Goal: Contribute content: Add original content to the website for others to see

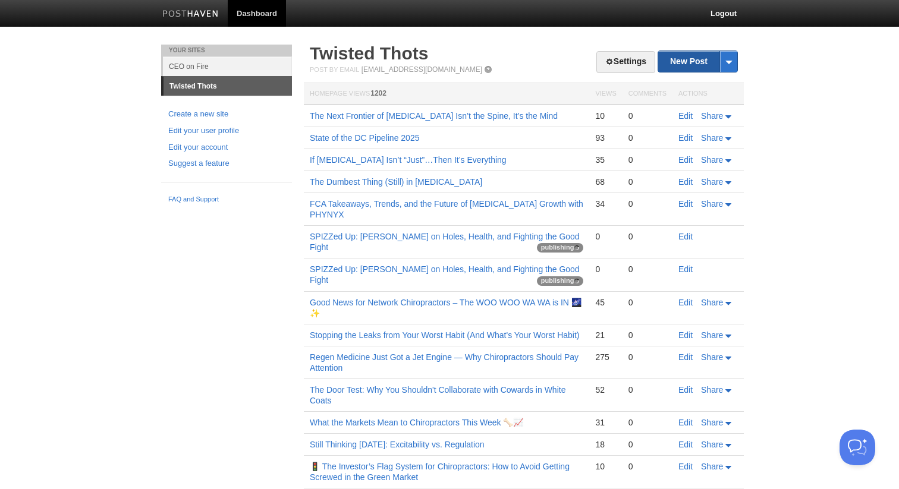
click at [671, 65] on link "New Post" at bounding box center [697, 61] width 79 height 21
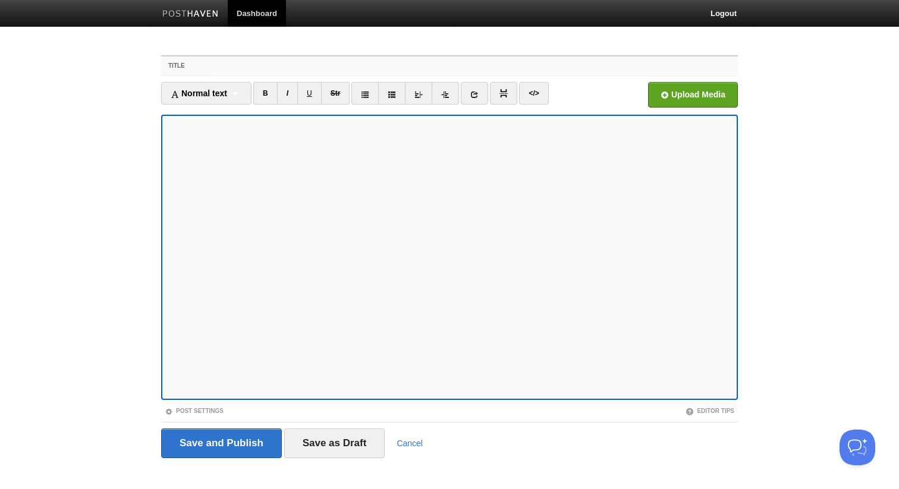
click at [277, 68] on input "Title" at bounding box center [473, 65] width 528 height 19
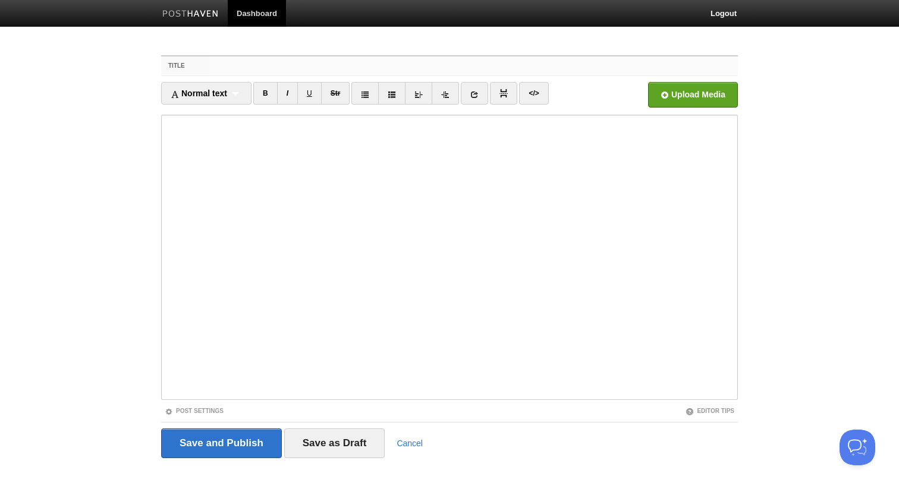
paste input "Sunday Morning Markets — Chiropractor Edition"
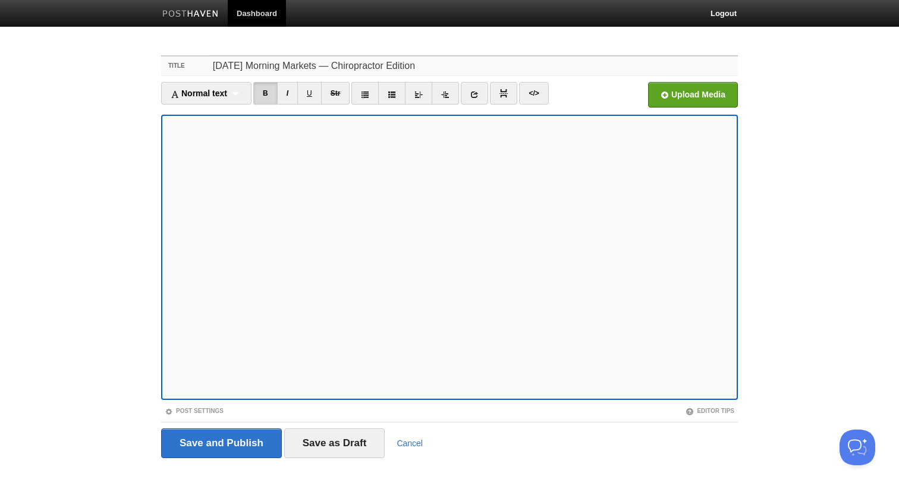
click at [431, 65] on input "Sunday Morning Markets — Chiropractor Edition" at bounding box center [473, 65] width 528 height 19
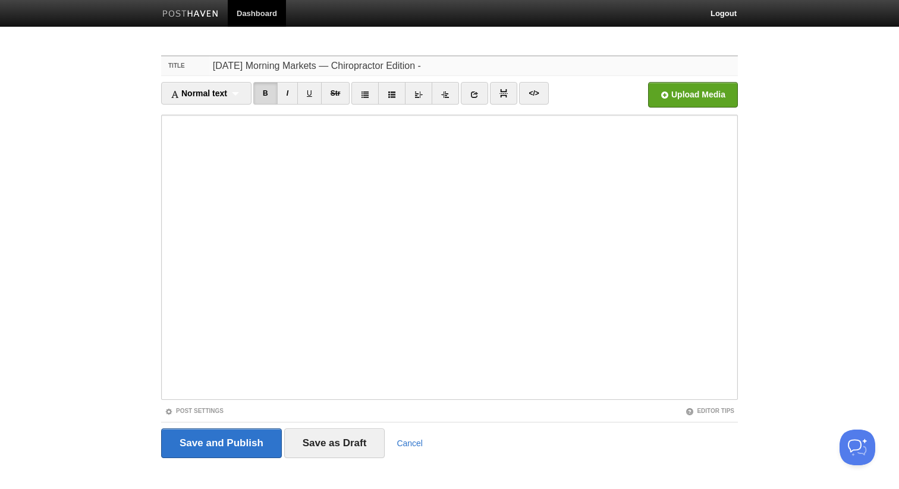
paste input "Week 36: Sept 1–5"
type input "[DATE] Morning Markets — Chiropractor Edition - Week 36: [DATE]–[DATE]"
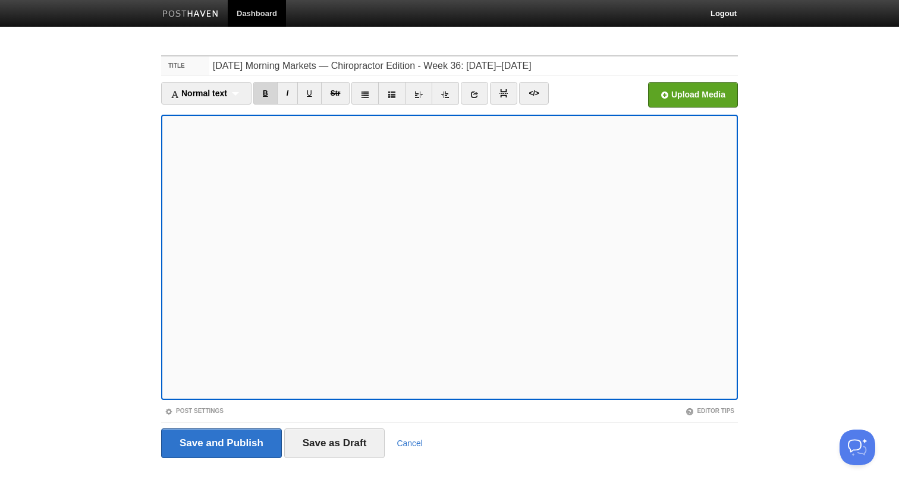
click at [262, 90] on link "B" at bounding box center [265, 93] width 24 height 23
click at [471, 102] on link at bounding box center [474, 93] width 27 height 23
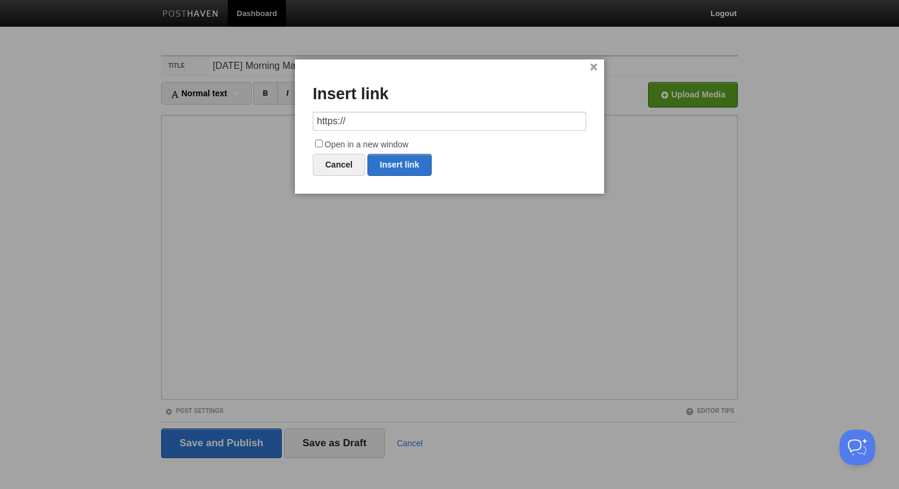
click at [425, 116] on input "https://" at bounding box center [449, 121] width 273 height 19
type input "https://morelucro.com/"
click at [321, 143] on input "Open in a new window" at bounding box center [319, 144] width 8 height 8
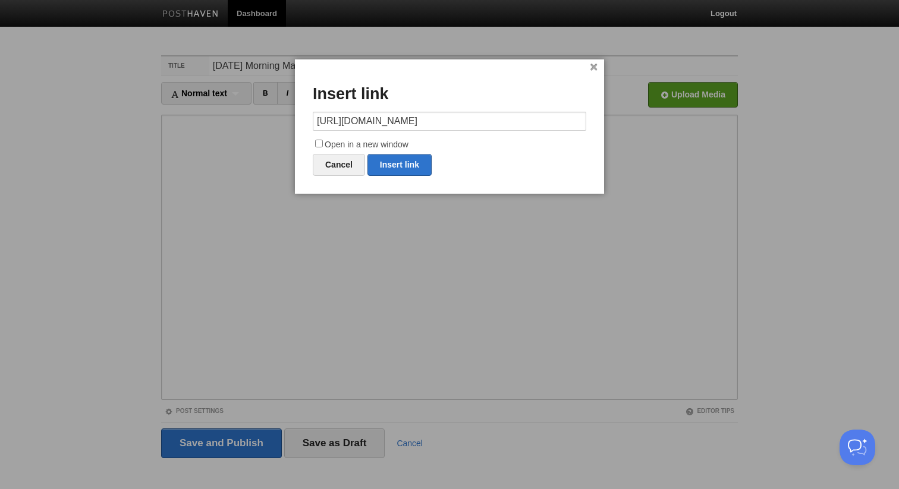
checkbox input "true"
click at [394, 169] on link "Insert link" at bounding box center [399, 165] width 64 height 22
type input "https://"
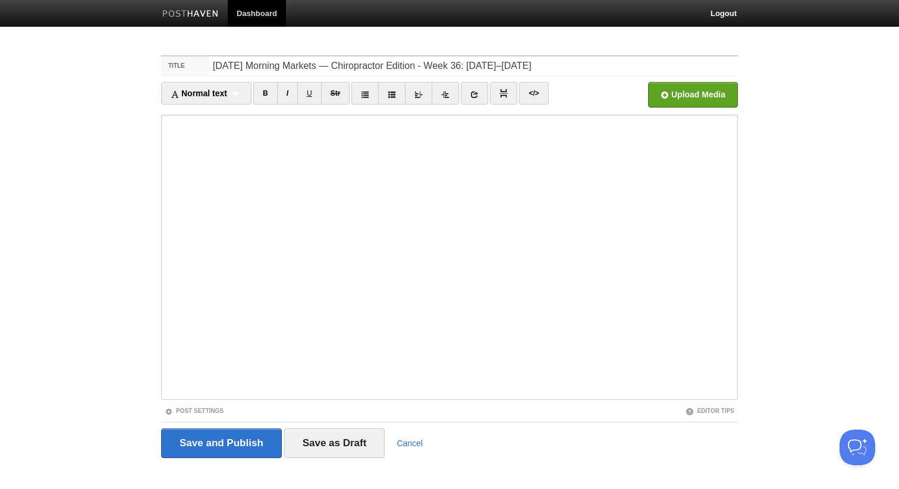
scroll to position [13, 0]
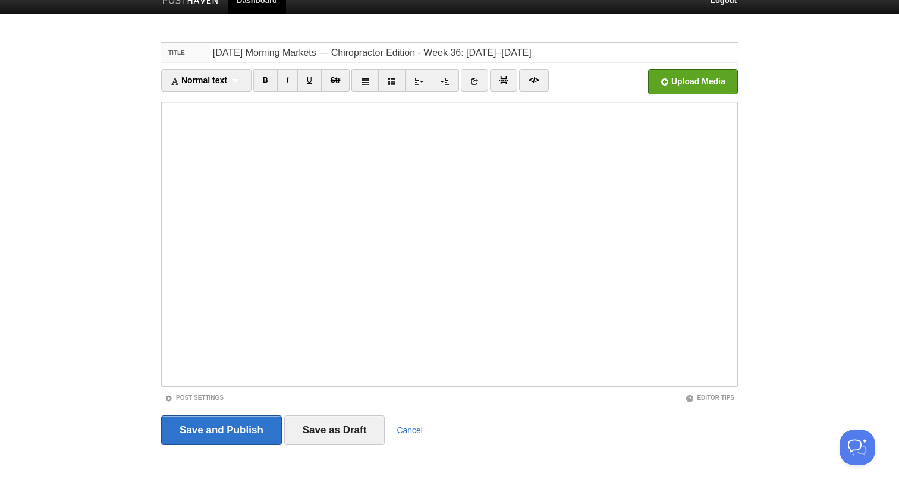
click at [674, 443] on div "Save and Publish Save as Draft Cancel" at bounding box center [449, 431] width 577 height 30
click at [701, 90] on input "file" at bounding box center [334, 85] width 900 height 61
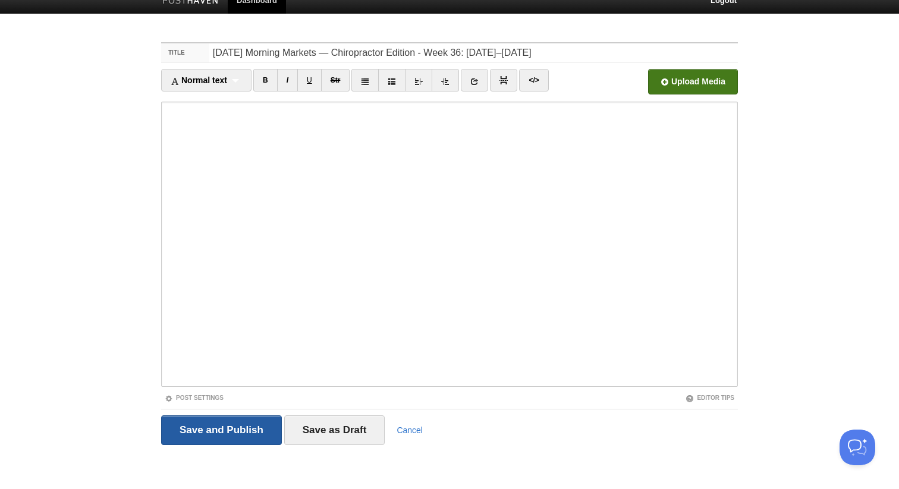
click at [260, 435] on input "Save and Publish" at bounding box center [221, 431] width 121 height 30
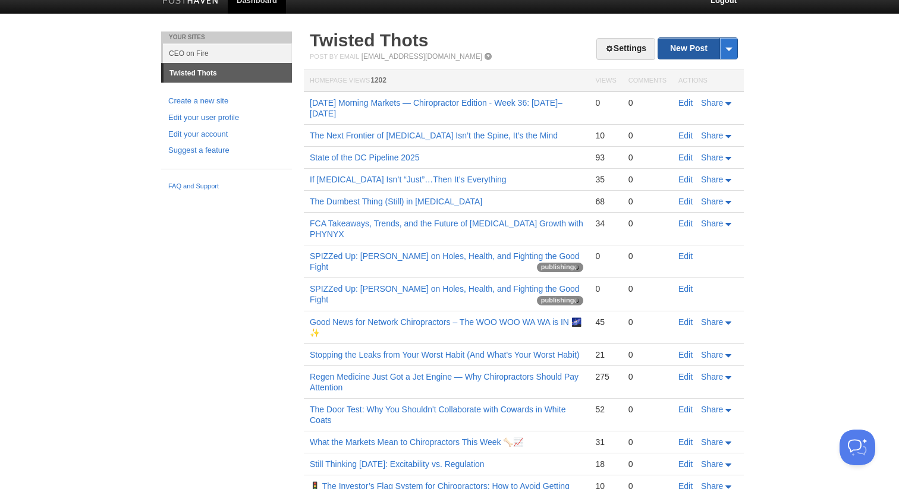
click at [668, 56] on link "New Post" at bounding box center [697, 48] width 79 height 21
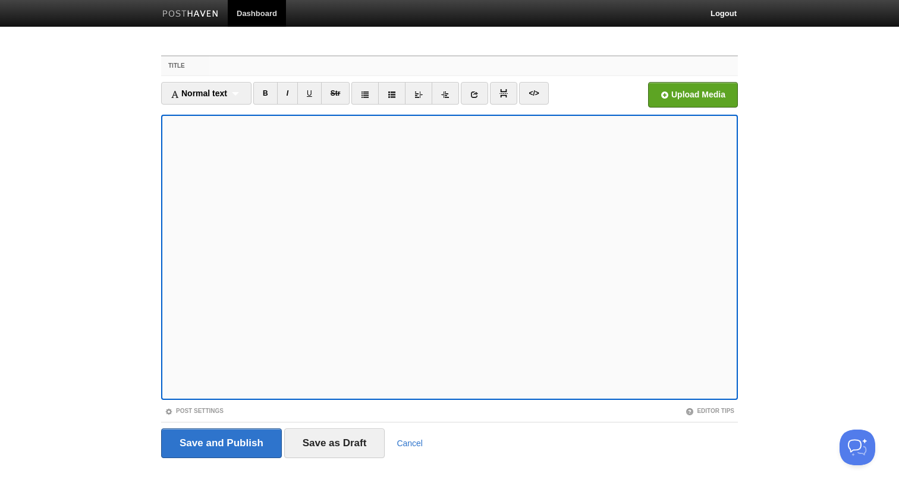
click at [411, 66] on input "Title" at bounding box center [473, 65] width 528 height 19
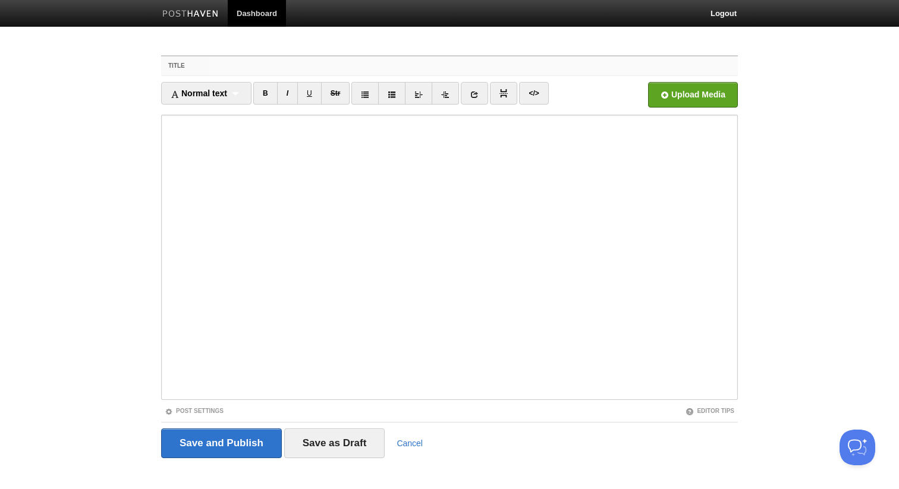
paste input "Still Thinking [DATE]: The Brutal Line Between Belief and Babysitting"
type input "Still Thinking [DATE]: The Brutal Line Between Belief and Babysitting"
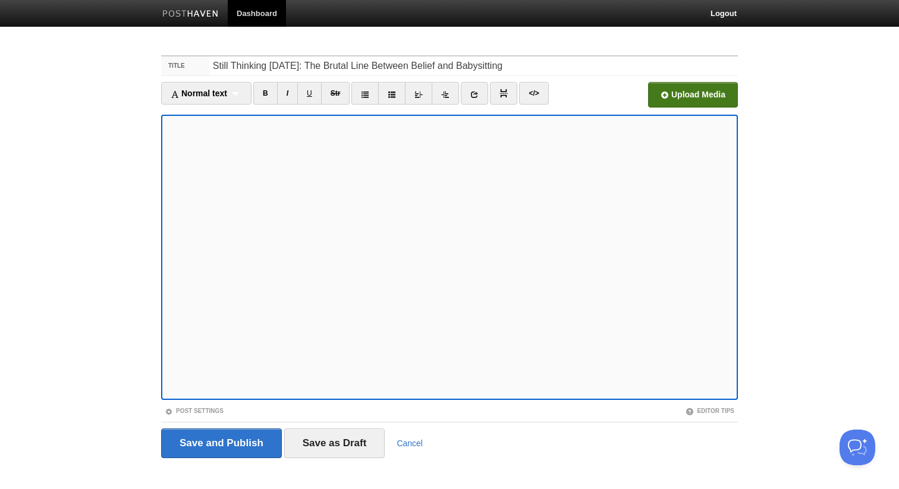
click at [663, 97] on input "file" at bounding box center [334, 98] width 900 height 61
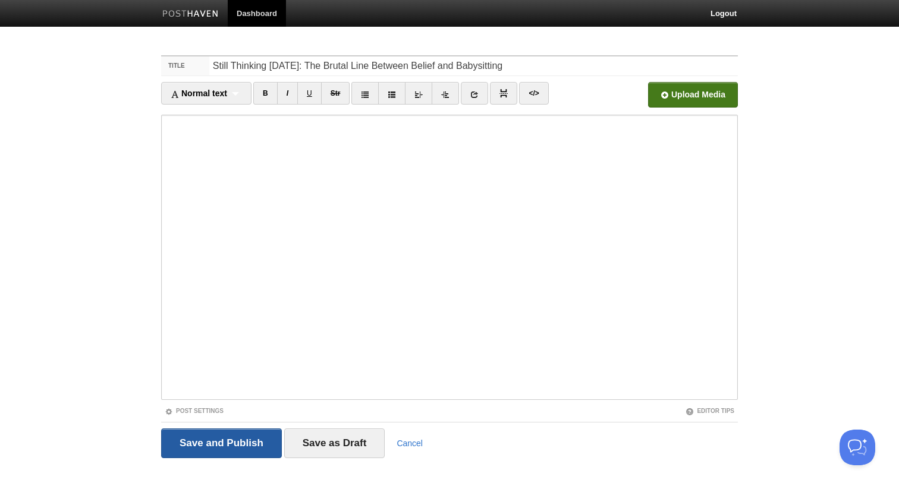
click at [229, 433] on input "Save and Publish" at bounding box center [221, 444] width 121 height 30
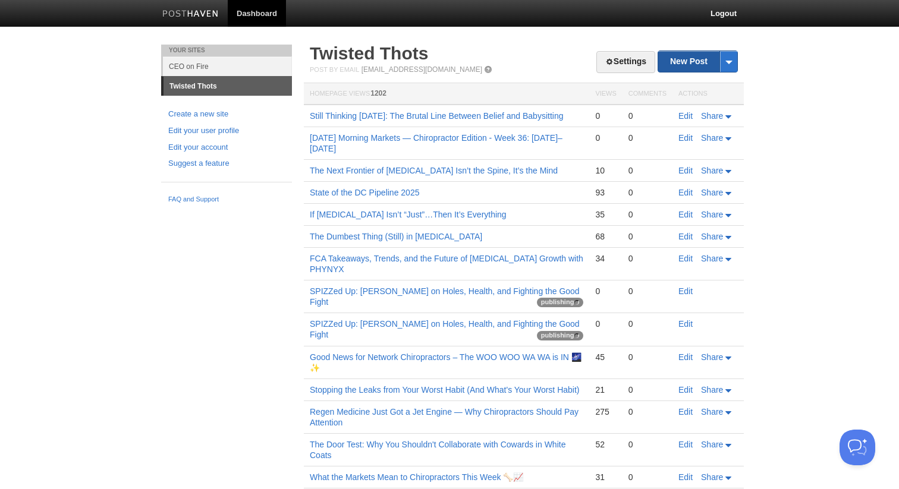
click at [664, 62] on link "New Post" at bounding box center [697, 61] width 79 height 21
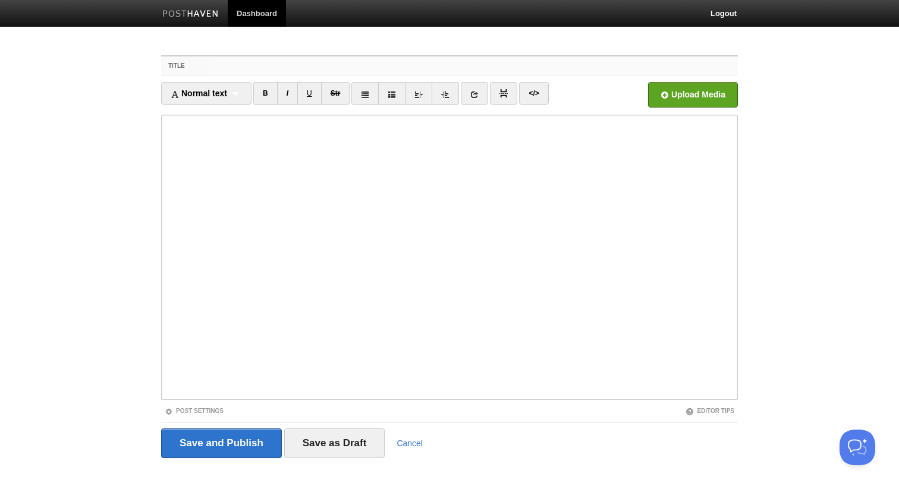
click at [235, 68] on input "Title" at bounding box center [473, 65] width 528 height 19
paste input "Real Marketing Is This: Grade Your Patients"
type input "Real Marketing Is This: Grade Your Patients"
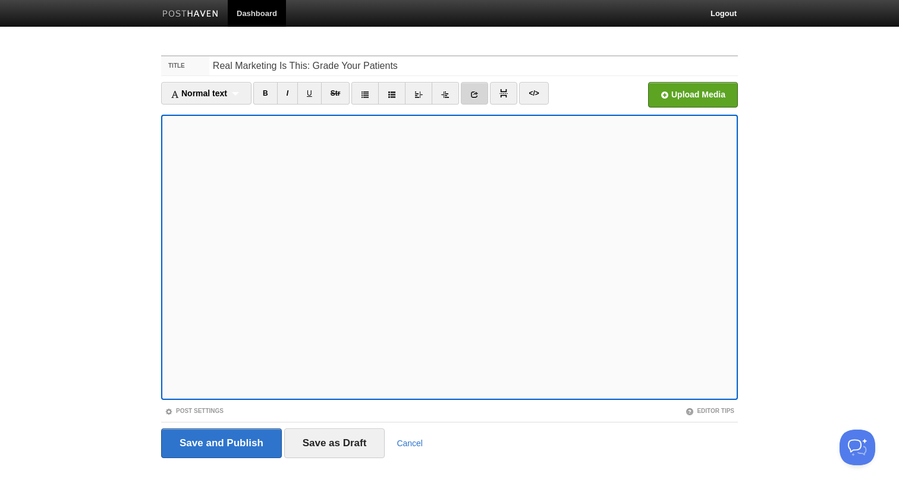
click at [479, 94] on icon at bounding box center [474, 94] width 8 height 8
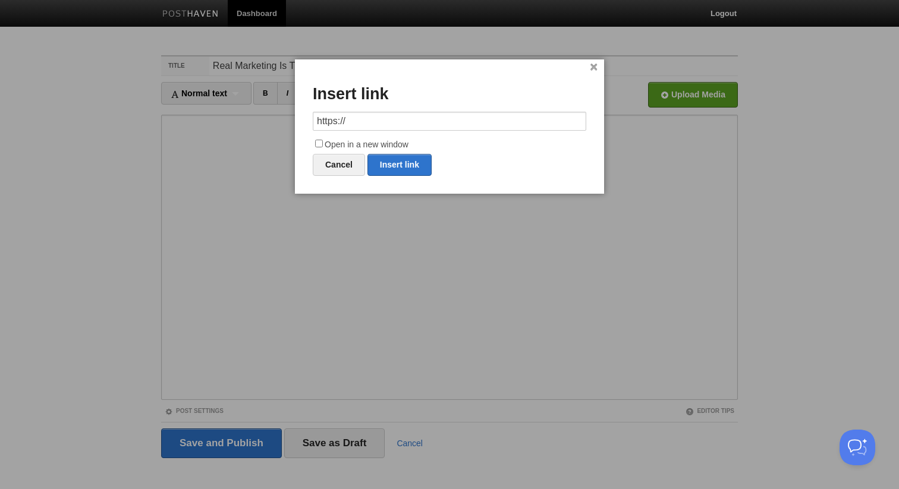
click at [376, 126] on input "https://" at bounding box center [449, 121] width 273 height 19
type input "https://chiro180.com/pages/demo"
click at [320, 143] on input "Open in a new window" at bounding box center [319, 144] width 8 height 8
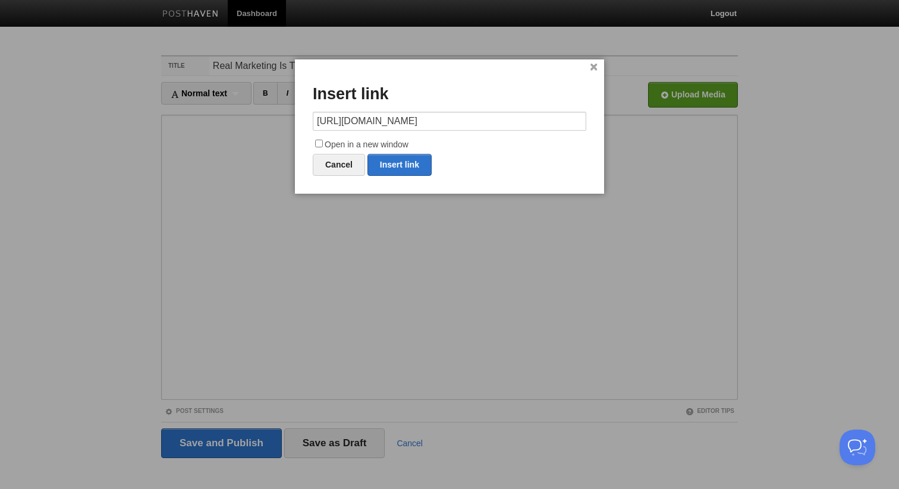
checkbox input "true"
click at [383, 166] on link "Insert link" at bounding box center [399, 165] width 64 height 22
type input "https://"
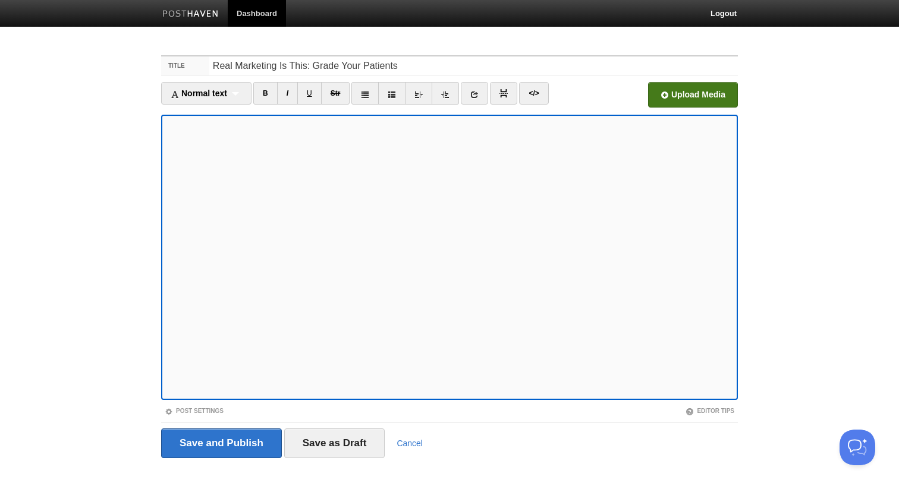
click at [672, 93] on input "file" at bounding box center [334, 98] width 900 height 61
click at [202, 442] on input "Save and Publish" at bounding box center [221, 444] width 121 height 30
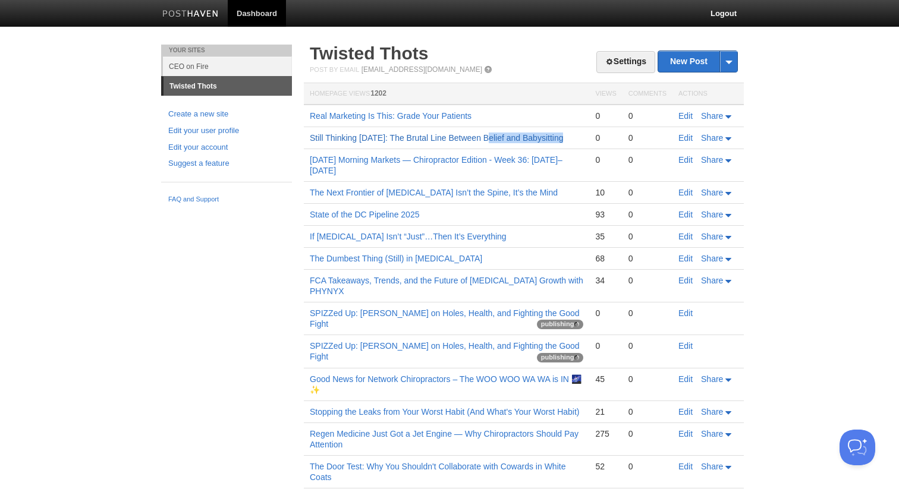
drag, startPoint x: 573, startPoint y: 136, endPoint x: 488, endPoint y: 134, distance: 85.0
click at [489, 134] on td "Still Thinking [DATE]: The Brutal Line Between Belief and Babysitting" at bounding box center [446, 138] width 285 height 22
click at [529, 134] on link "Still Thinking [DATE]: The Brutal Line Between Belief and Babysitting" at bounding box center [436, 138] width 253 height 10
click at [402, 112] on link "Real Marketing Is This: Grade Your Patients" at bounding box center [391, 116] width 162 height 10
click at [434, 114] on link "Real Marketing Is This: Grade Your Patients" at bounding box center [391, 116] width 162 height 10
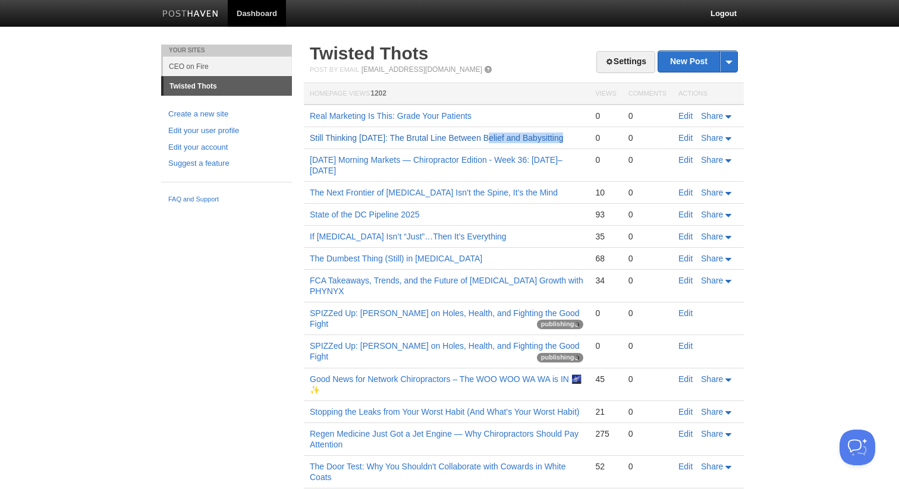
click at [355, 137] on link "Still Thinking [DATE]: The Brutal Line Between Belief and Babysitting" at bounding box center [436, 138] width 253 height 10
click at [398, 133] on link "Still Thinking [DATE]: The Brutal Line Between Belief and Babysitting" at bounding box center [436, 138] width 253 height 10
click at [373, 161] on link "[DATE] Morning Markets — Chiropractor Edition - Week 36: [DATE]–[DATE]" at bounding box center [436, 165] width 253 height 20
click at [387, 160] on link "[DATE] Morning Markets — Chiropractor Edition - Week 36: [DATE]–[DATE]" at bounding box center [436, 165] width 253 height 20
click at [388, 158] on link "[DATE] Morning Markets — Chiropractor Edition - Week 36: [DATE]–[DATE]" at bounding box center [436, 165] width 253 height 20
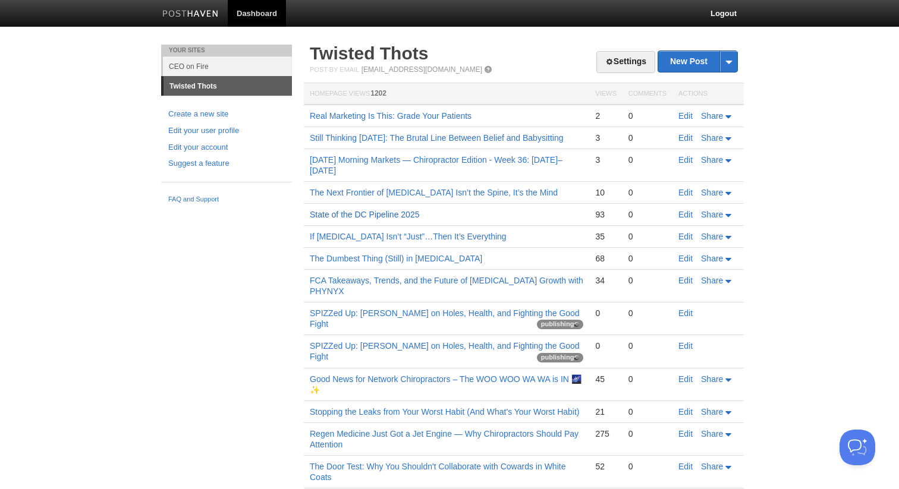
click at [372, 210] on link "State of the DC Pipeline 2025" at bounding box center [364, 215] width 109 height 10
click at [335, 210] on link "State of the DC Pipeline 2025" at bounding box center [364, 215] width 109 height 10
click at [425, 136] on link "Still Thinking [DATE]: The Brutal Line Between Belief and Babysitting" at bounding box center [436, 138] width 253 height 10
click at [416, 162] on link "[DATE] Morning Markets — Chiropractor Edition - Week 36: [DATE]–[DATE]" at bounding box center [436, 165] width 253 height 20
click at [333, 113] on link "Real Marketing Is This: Grade Your Patients" at bounding box center [391, 116] width 162 height 10
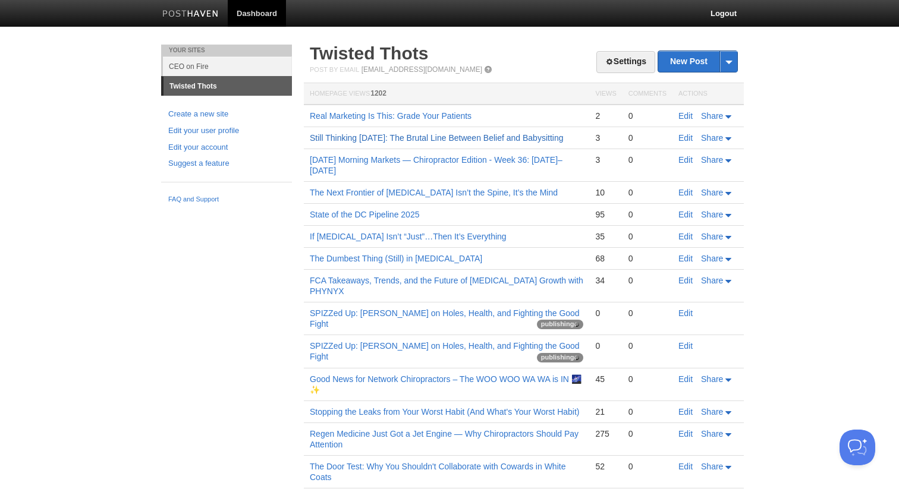
click at [338, 136] on link "Still Thinking [DATE]: The Brutal Line Between Belief and Babysitting" at bounding box center [436, 138] width 253 height 10
